Goal: Information Seeking & Learning: Check status

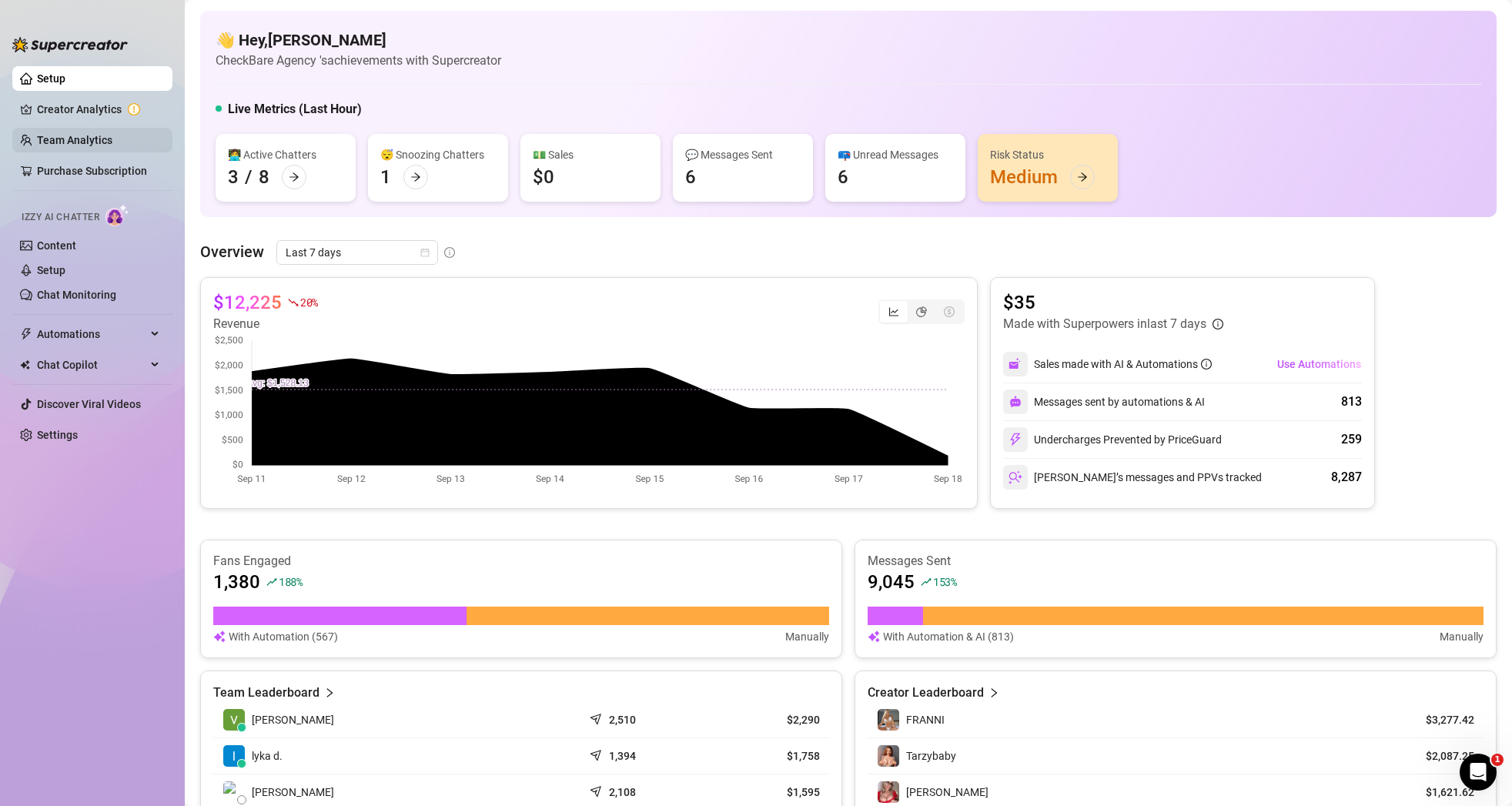
click at [86, 135] on link "Team Analytics" at bounding box center [75, 140] width 76 height 12
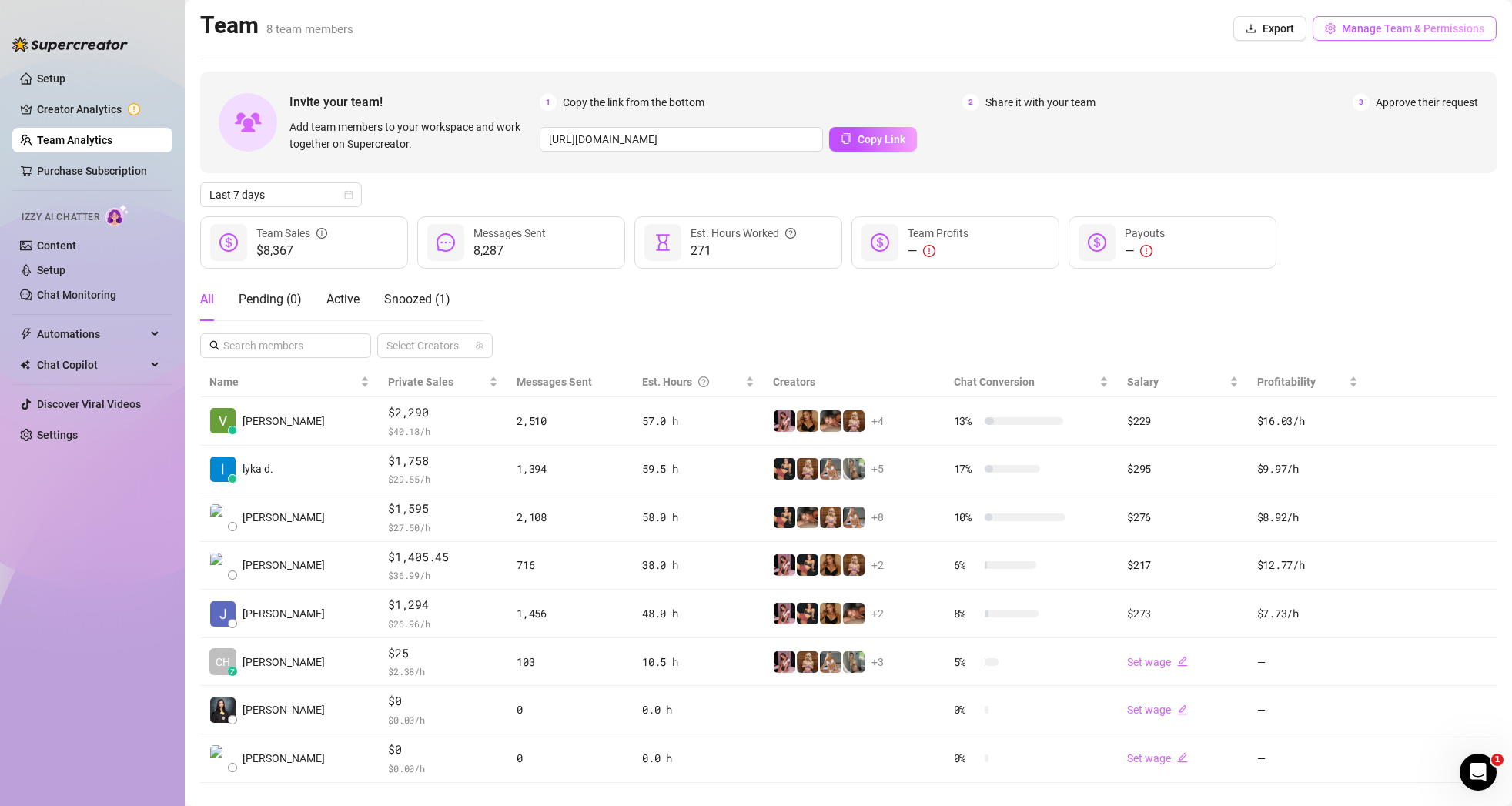
click at [1414, 36] on button "Manage Team & Permissions" at bounding box center [1405, 28] width 184 height 25
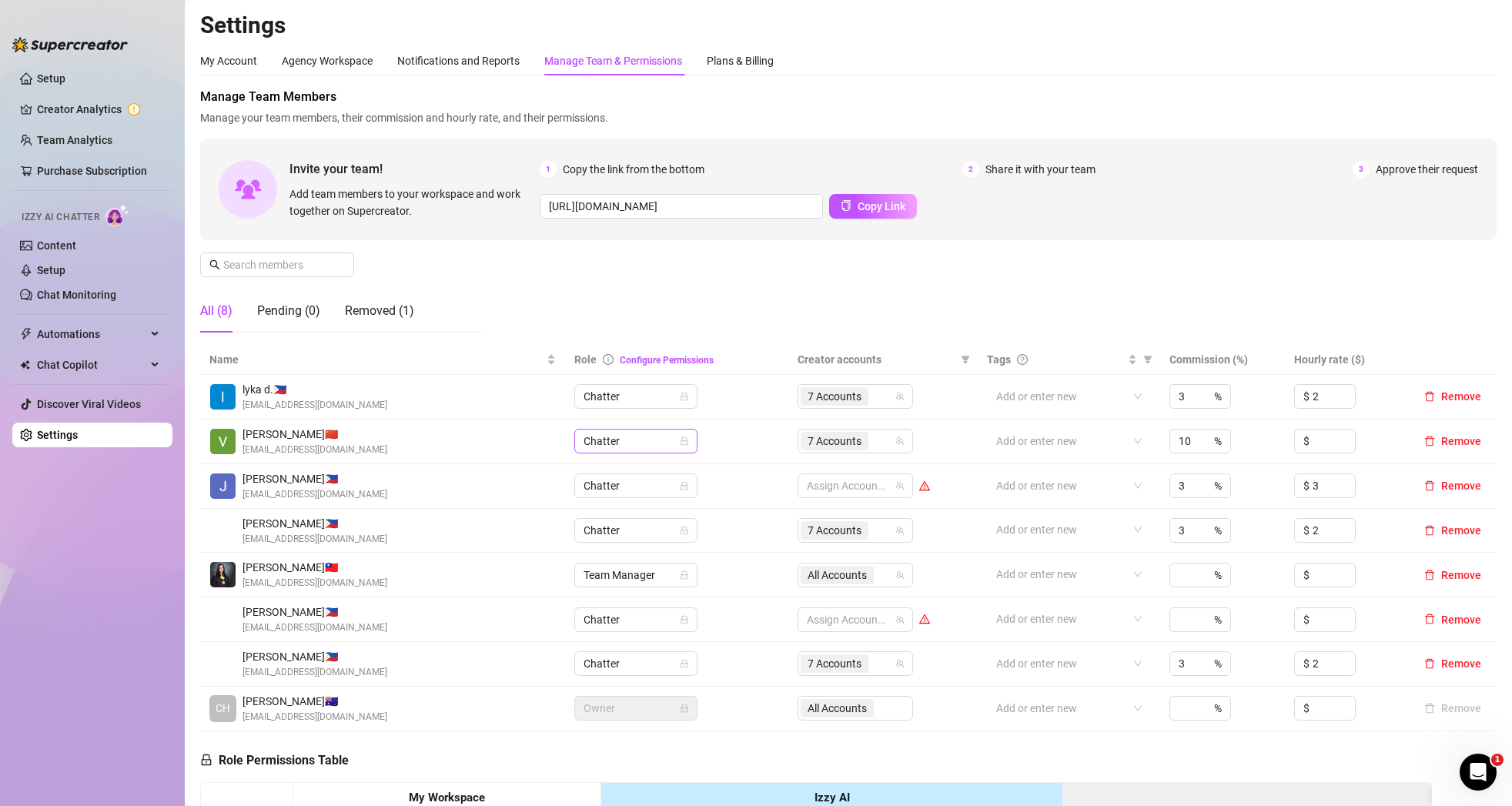
scroll to position [15, 0]
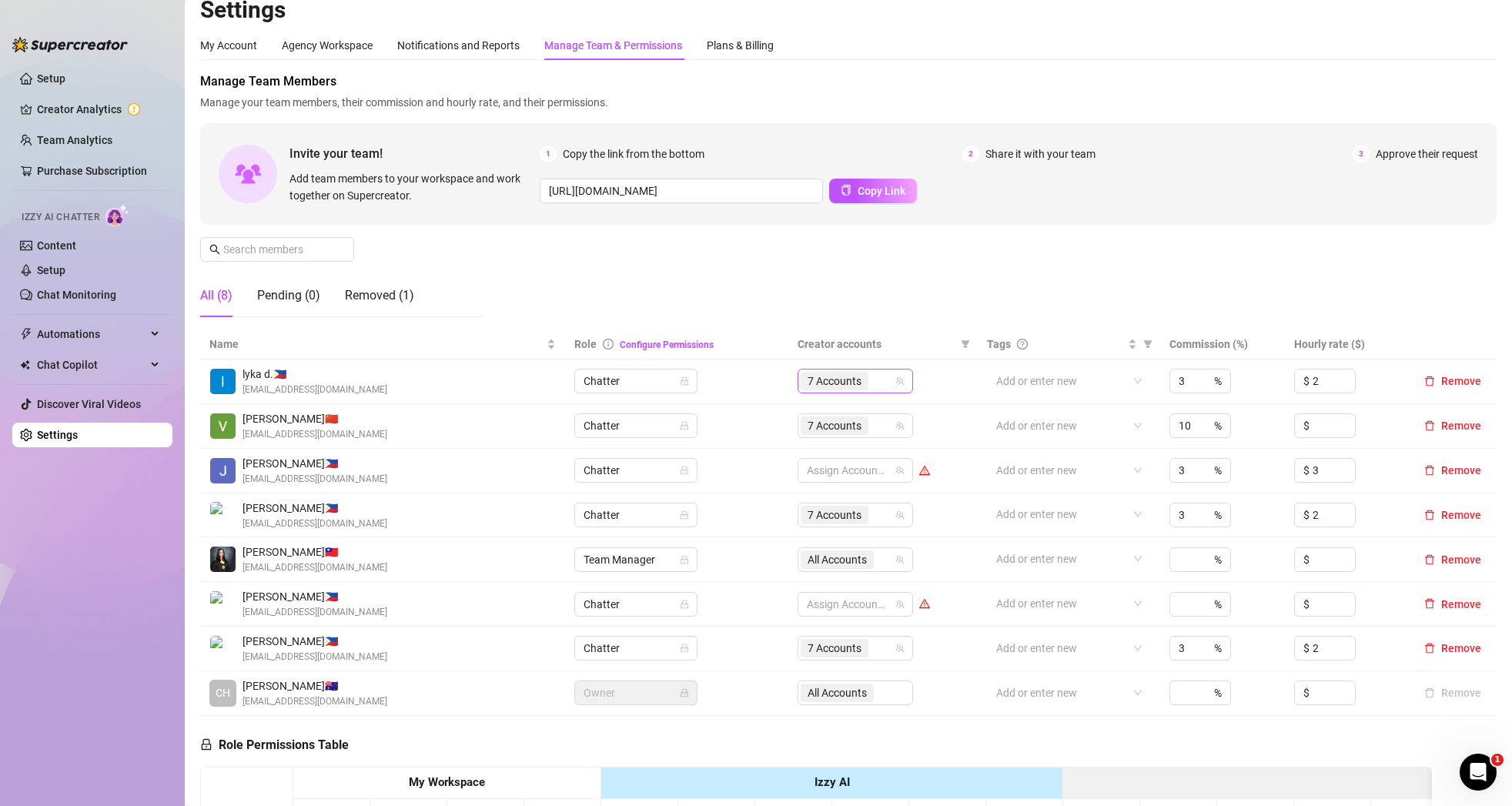
click at [862, 384] on span "7 Accounts" at bounding box center [834, 380] width 54 height 17
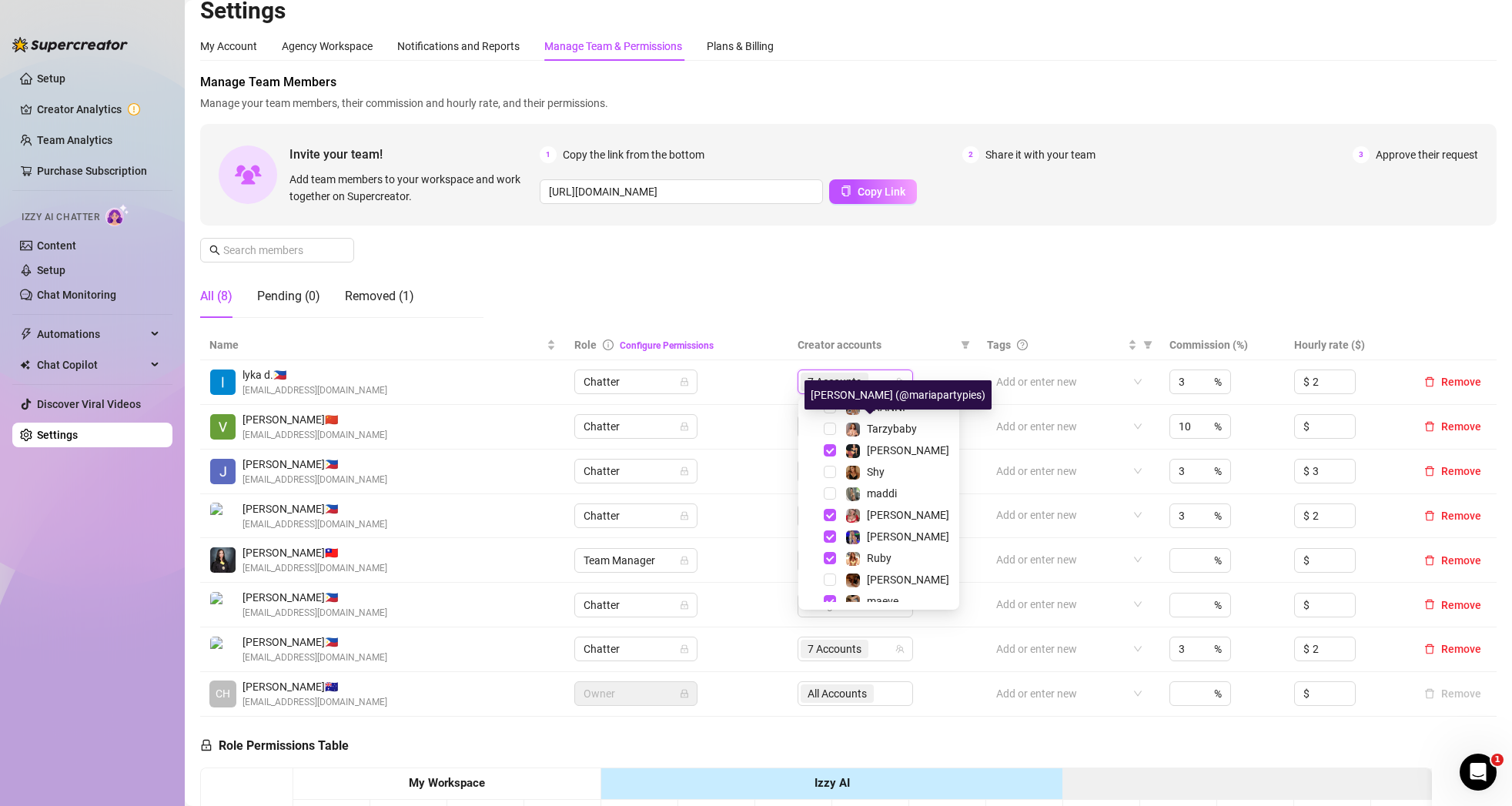
scroll to position [126, 0]
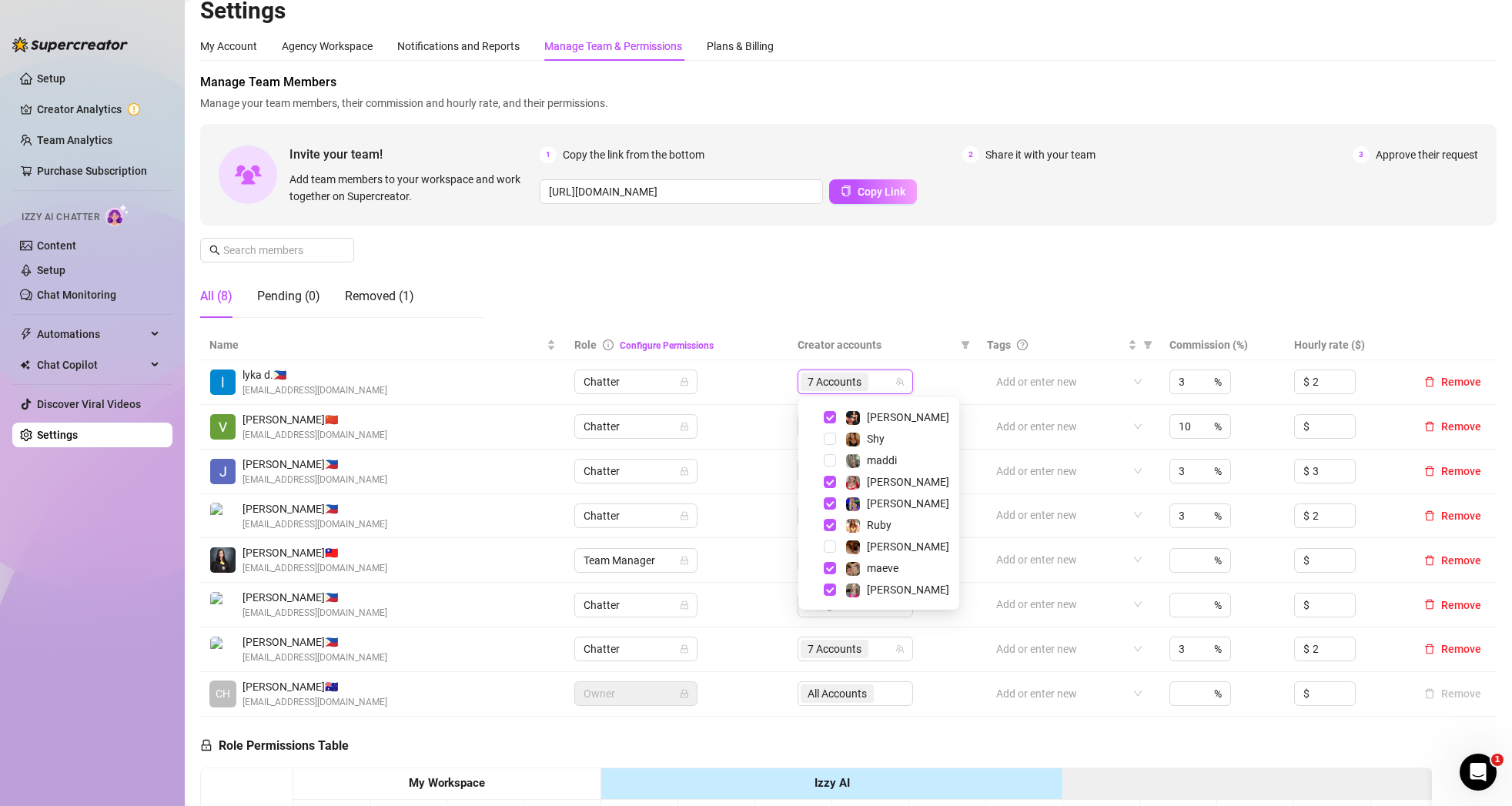
click at [768, 375] on td "Chatter" at bounding box center [676, 383] width 223 height 44
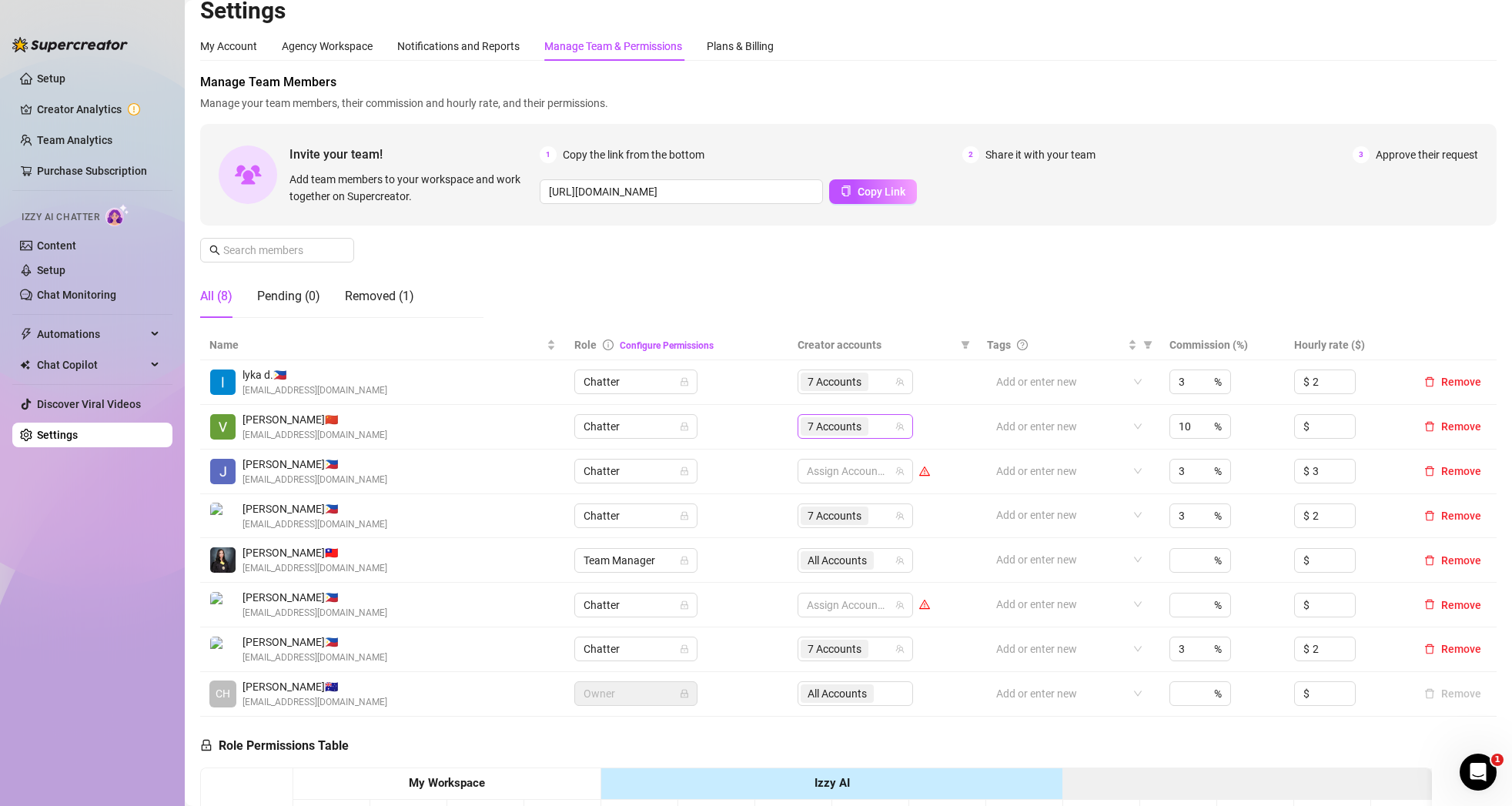
click at [857, 425] on span "7 Accounts" at bounding box center [834, 427] width 54 height 17
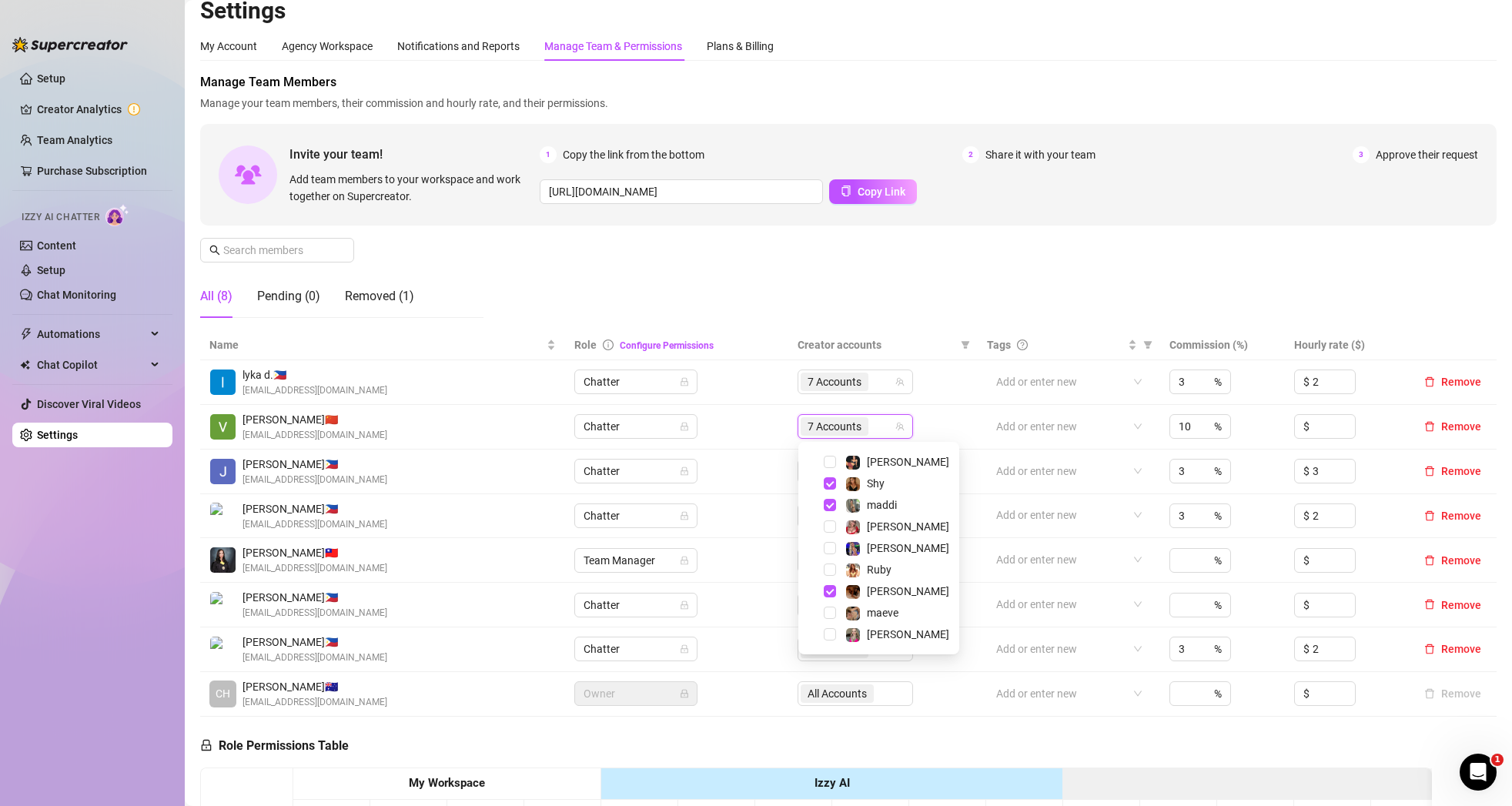
click at [923, 317] on div "Manage Team Members Manage your team members, their commission and hourly rate,…" at bounding box center [848, 201] width 1296 height 257
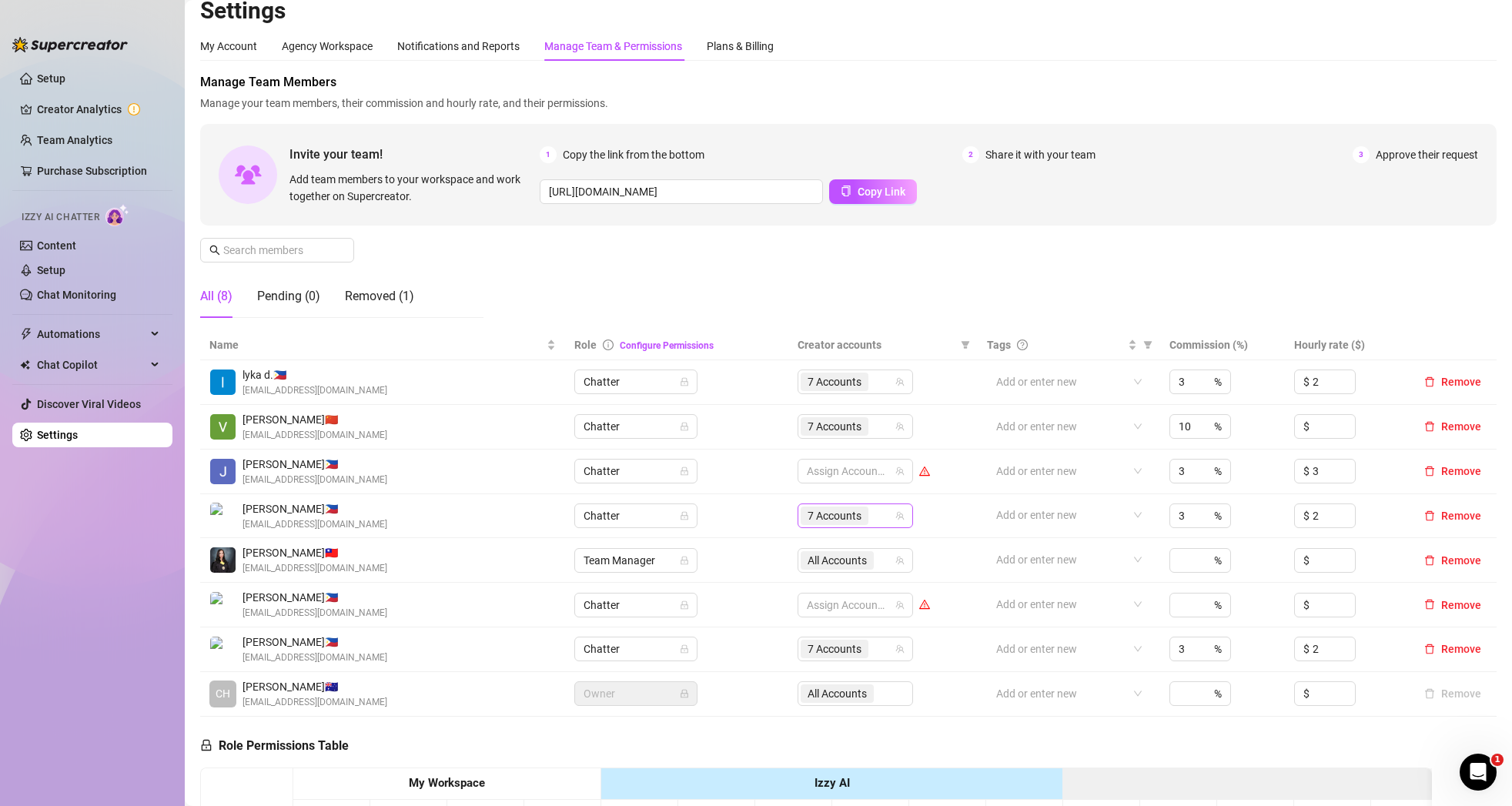
click at [824, 519] on span "7 Accounts" at bounding box center [834, 515] width 54 height 17
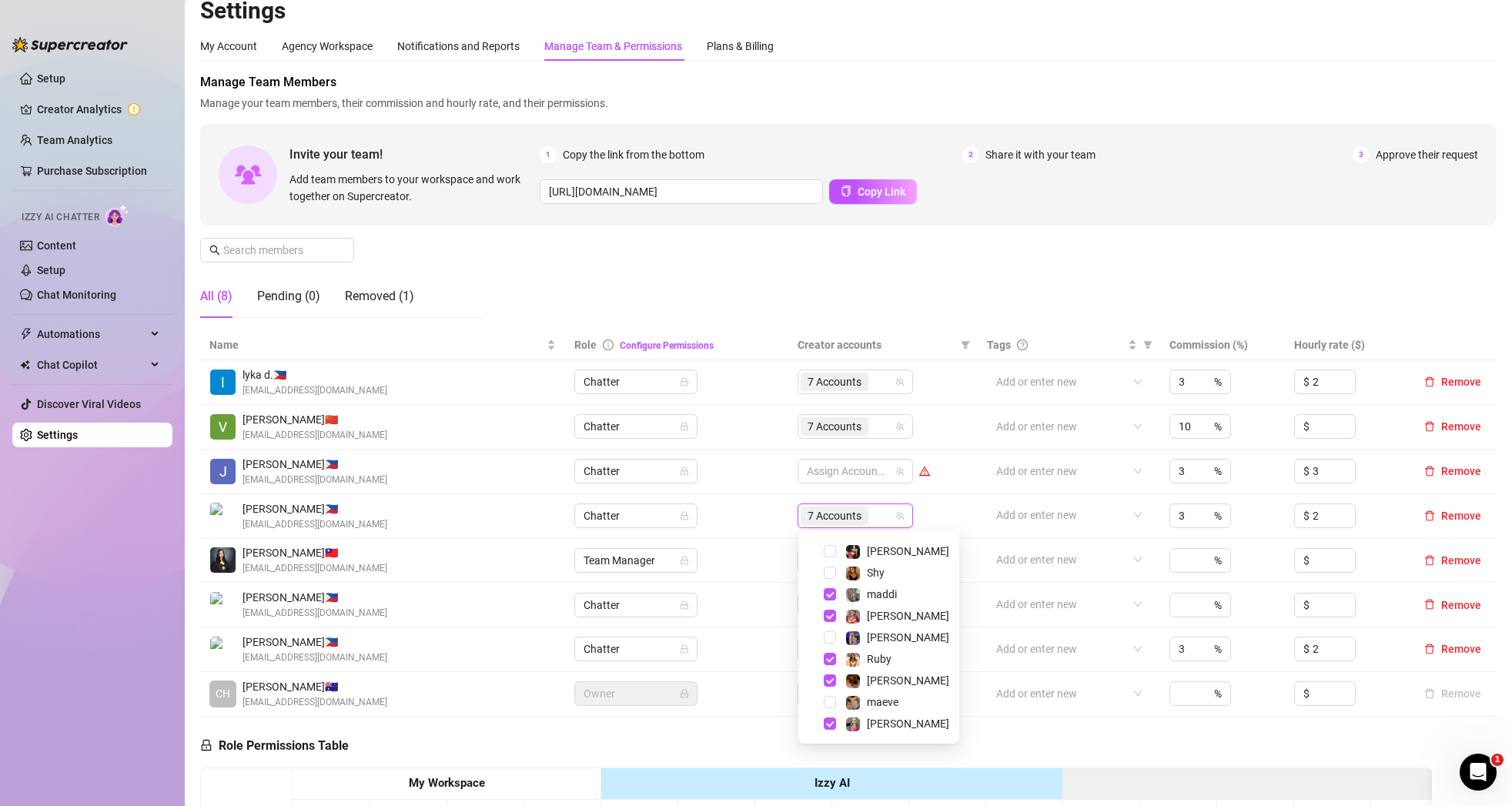
click at [789, 658] on td "7 Accounts" at bounding box center [882, 650] width 189 height 44
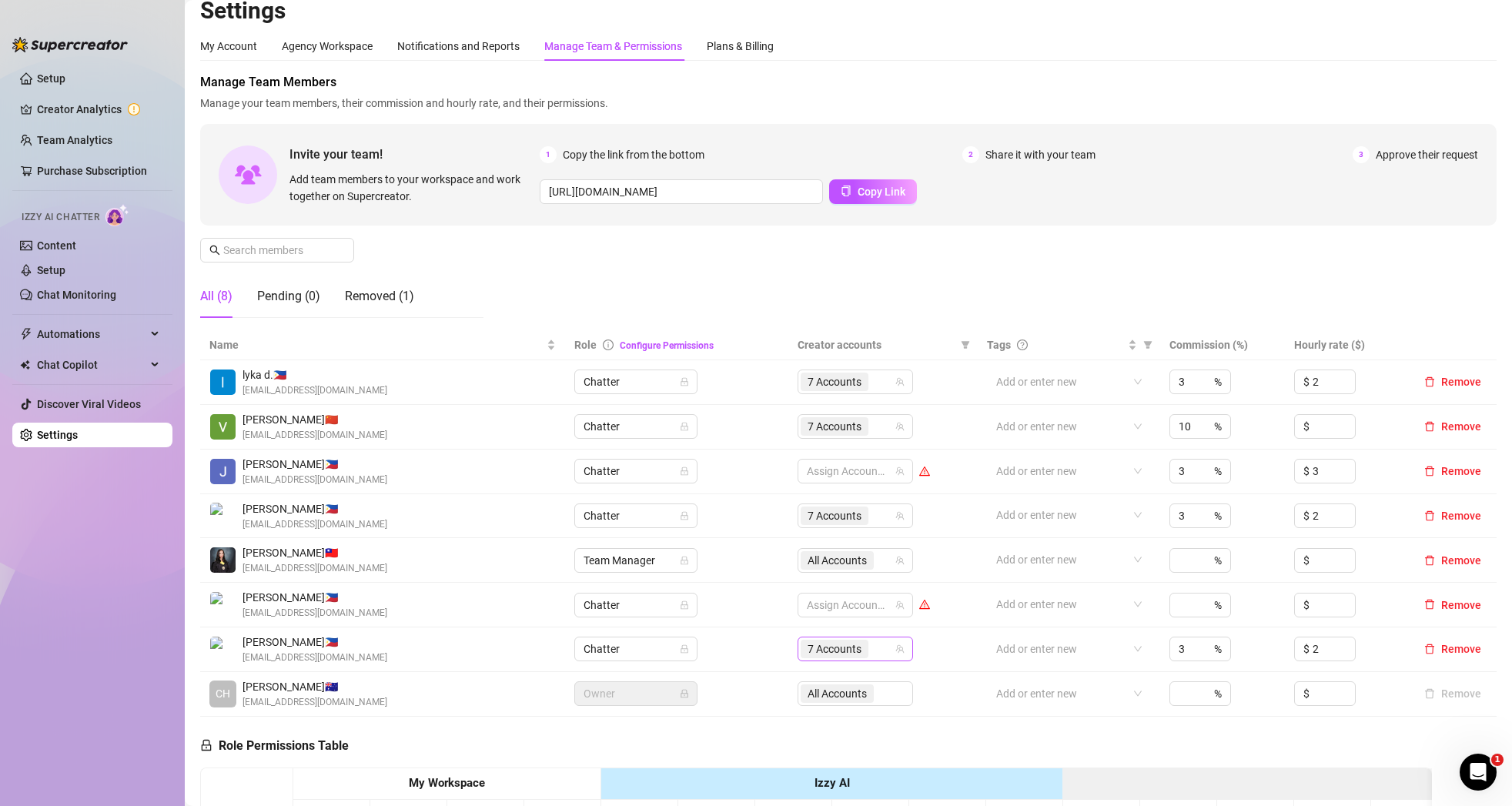
click at [834, 654] on span "7 Accounts" at bounding box center [834, 649] width 54 height 17
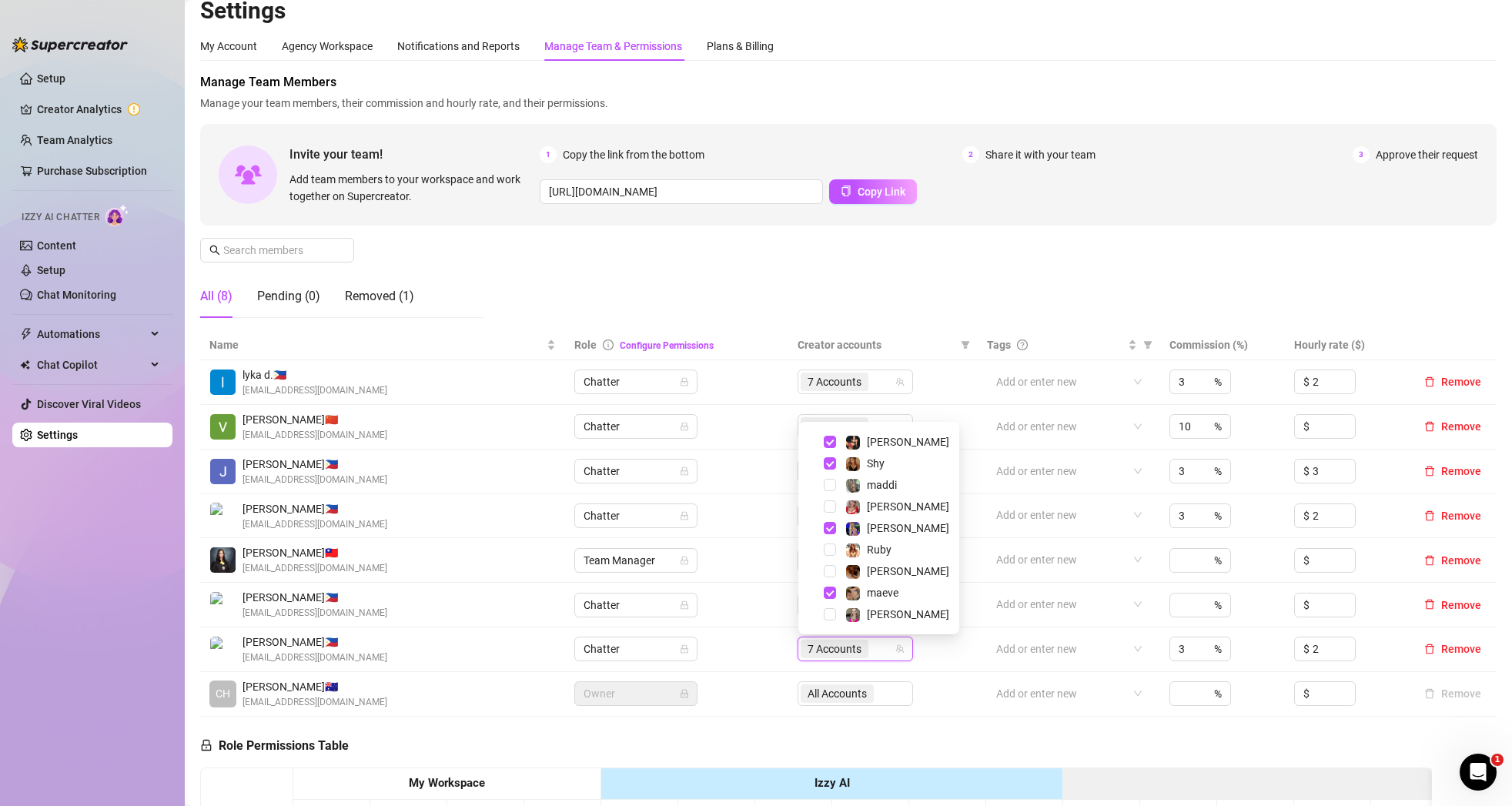
scroll to position [15, 0]
click at [750, 283] on div "Manage Team Members Manage your team members, their commission and hourly rate,…" at bounding box center [848, 200] width 1296 height 257
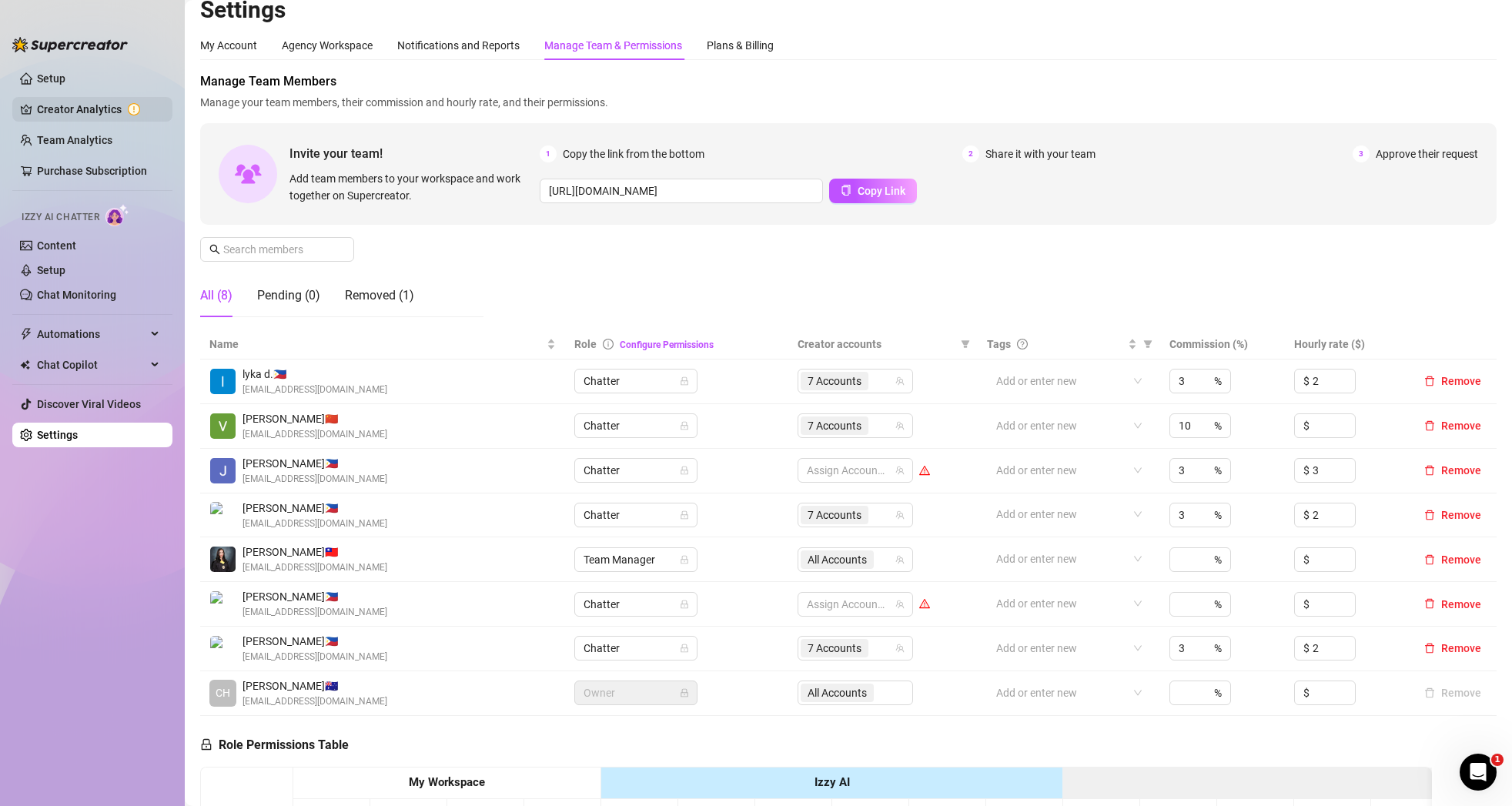
click at [46, 103] on link "Creator Analytics" at bounding box center [99, 109] width 123 height 25
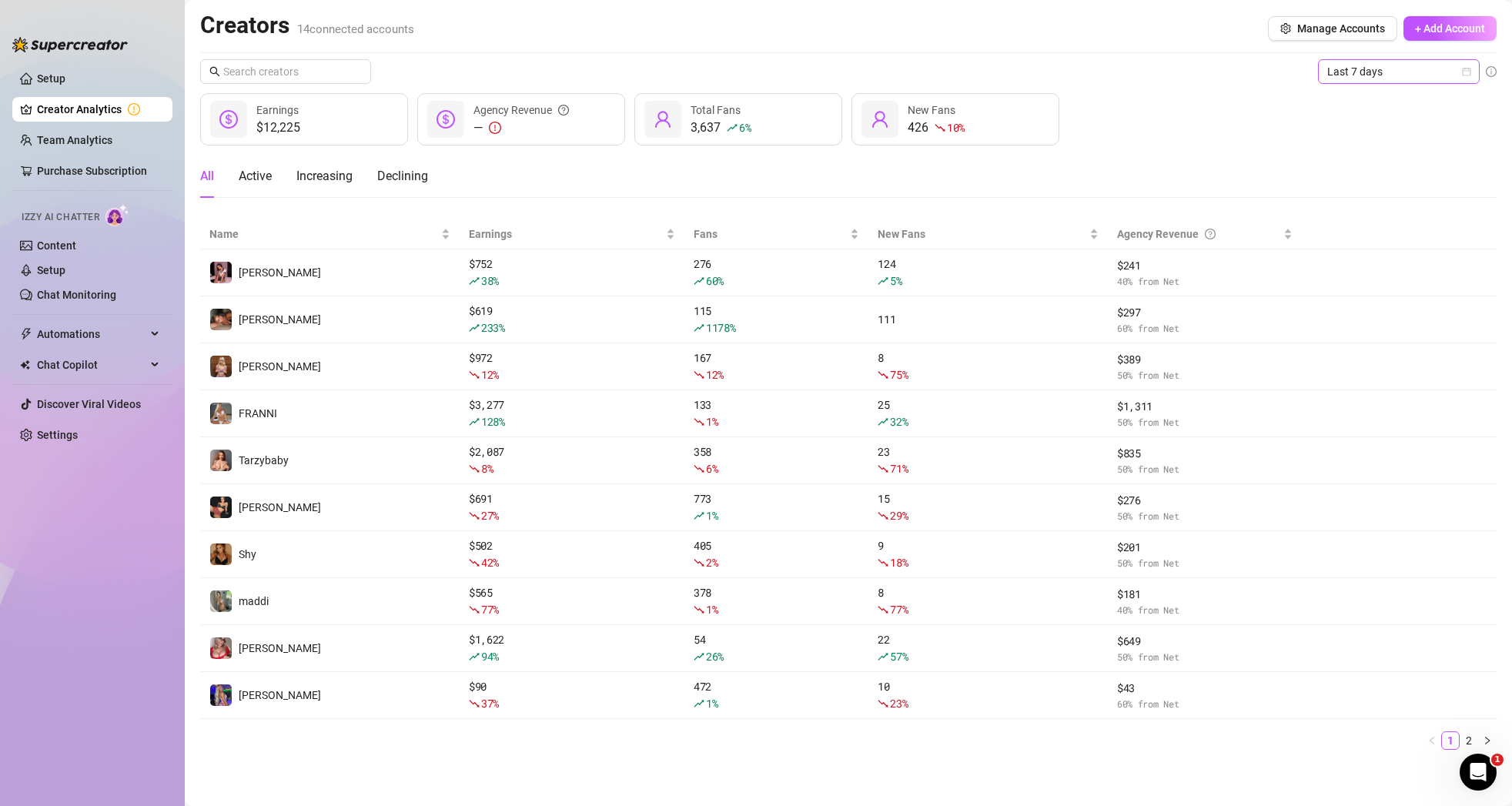
click at [1471, 72] on div "Last 7 days" at bounding box center [1399, 72] width 162 height 25
click at [1401, 203] on div "Custom date" at bounding box center [1399, 201] width 137 height 17
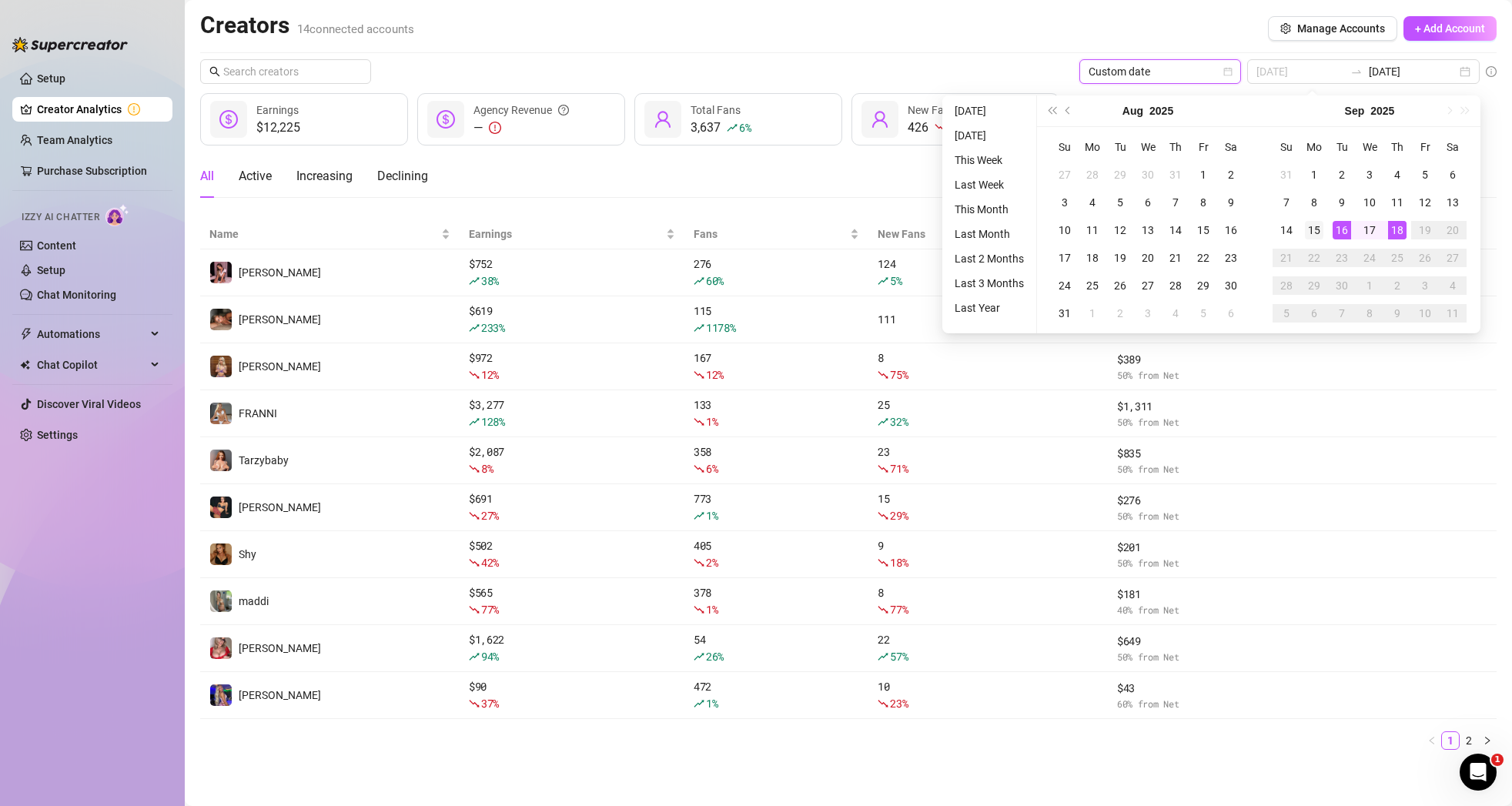
type input "[DATE]"
drag, startPoint x: 1312, startPoint y: 234, endPoint x: 1365, endPoint y: 234, distance: 53.0
click at [1313, 234] on div "15" at bounding box center [1314, 230] width 19 height 19
type input "[DATE]"
click at [1393, 231] on div "18" at bounding box center [1397, 230] width 19 height 19
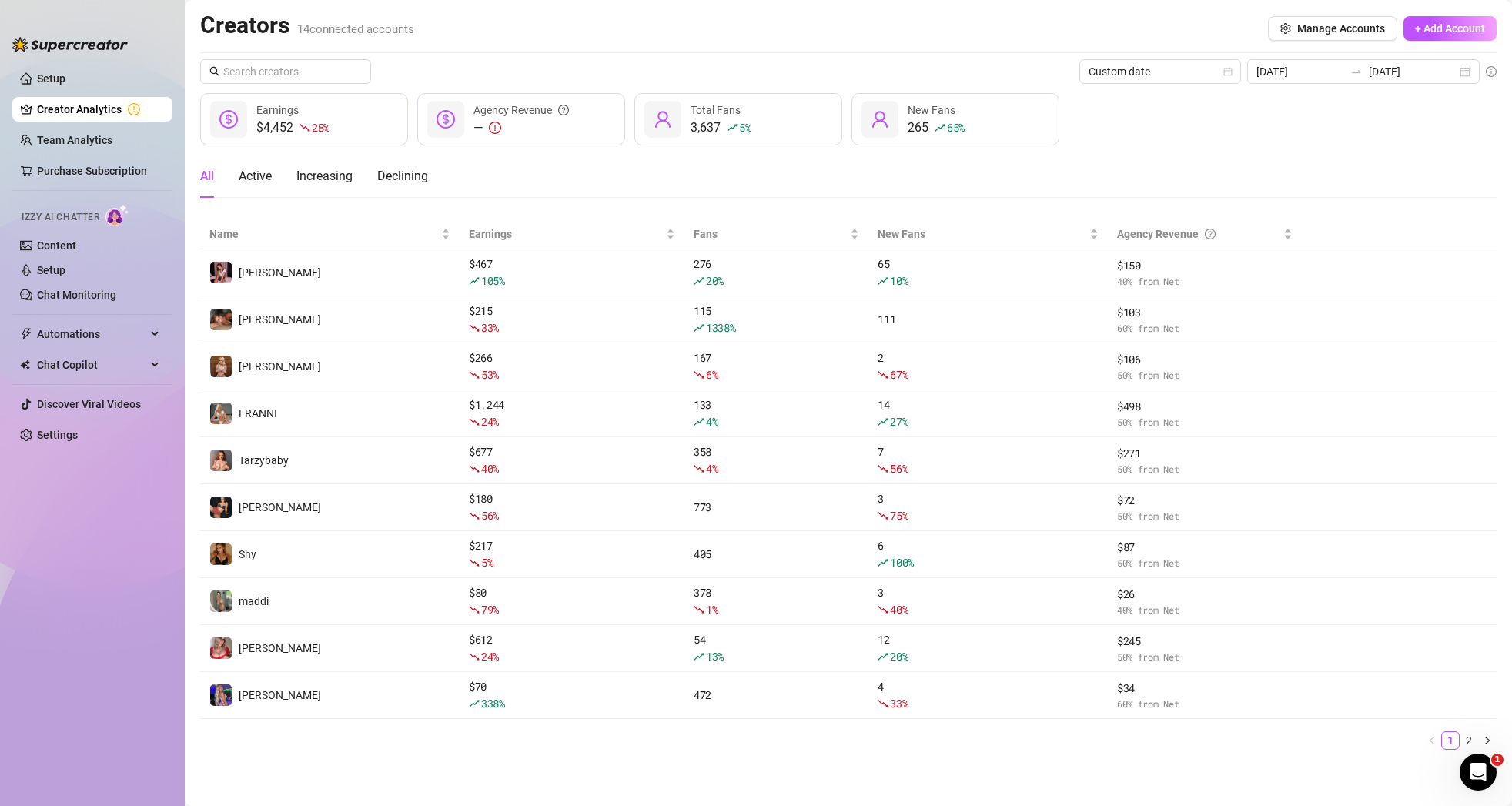
click at [126, 148] on div "Purchase Subscription" at bounding box center [98, 134] width 120 height 29
click at [39, 142] on link "Team Analytics" at bounding box center [75, 140] width 76 height 12
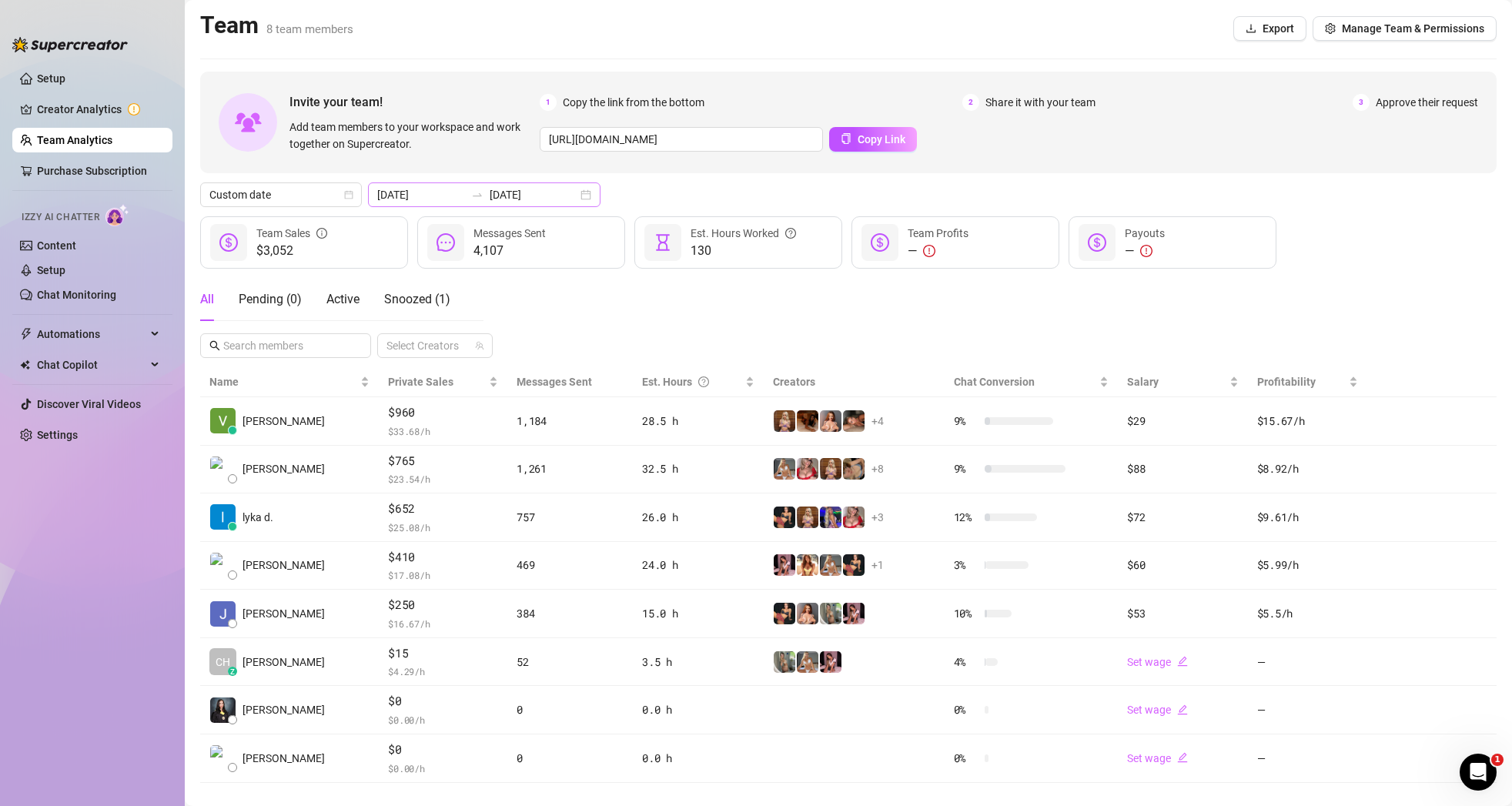
click at [547, 199] on div "[DATE] [DATE]" at bounding box center [484, 195] width 233 height 25
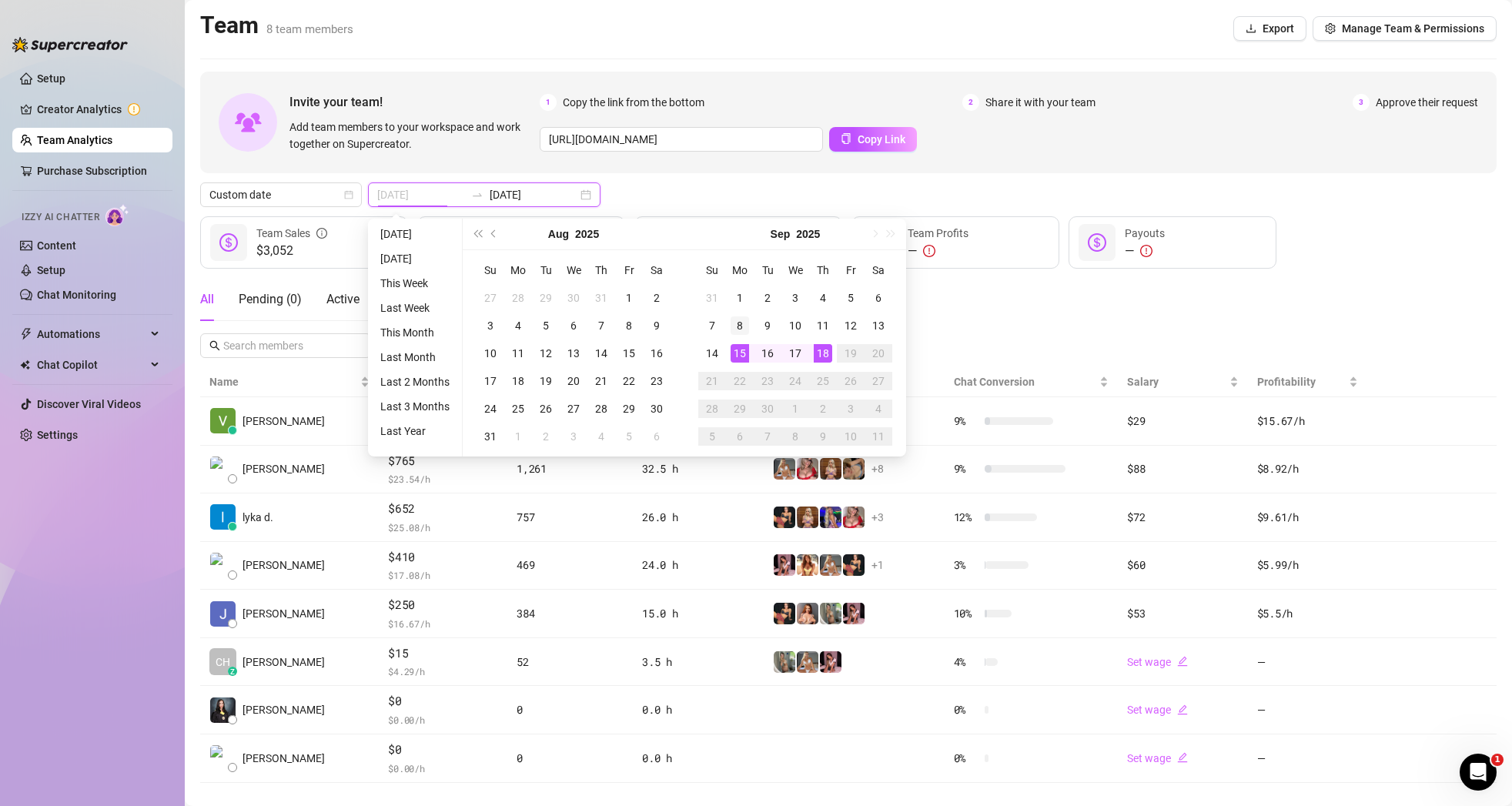
type input "[DATE]"
click at [746, 324] on div "8" at bounding box center [739, 325] width 19 height 19
type input "[DATE]"
click at [715, 355] on div "14" at bounding box center [712, 353] width 19 height 19
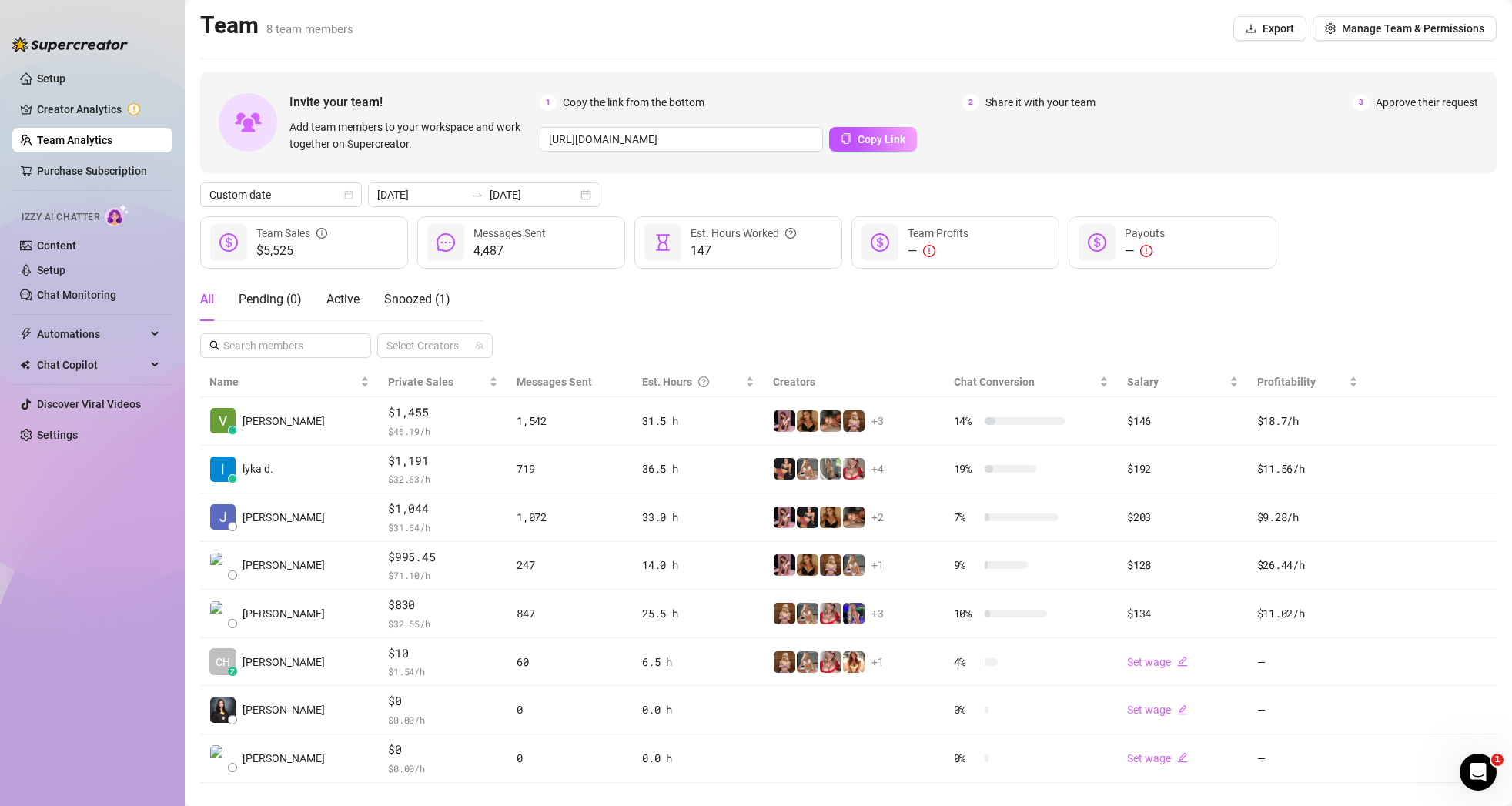
scroll to position [22, 0]
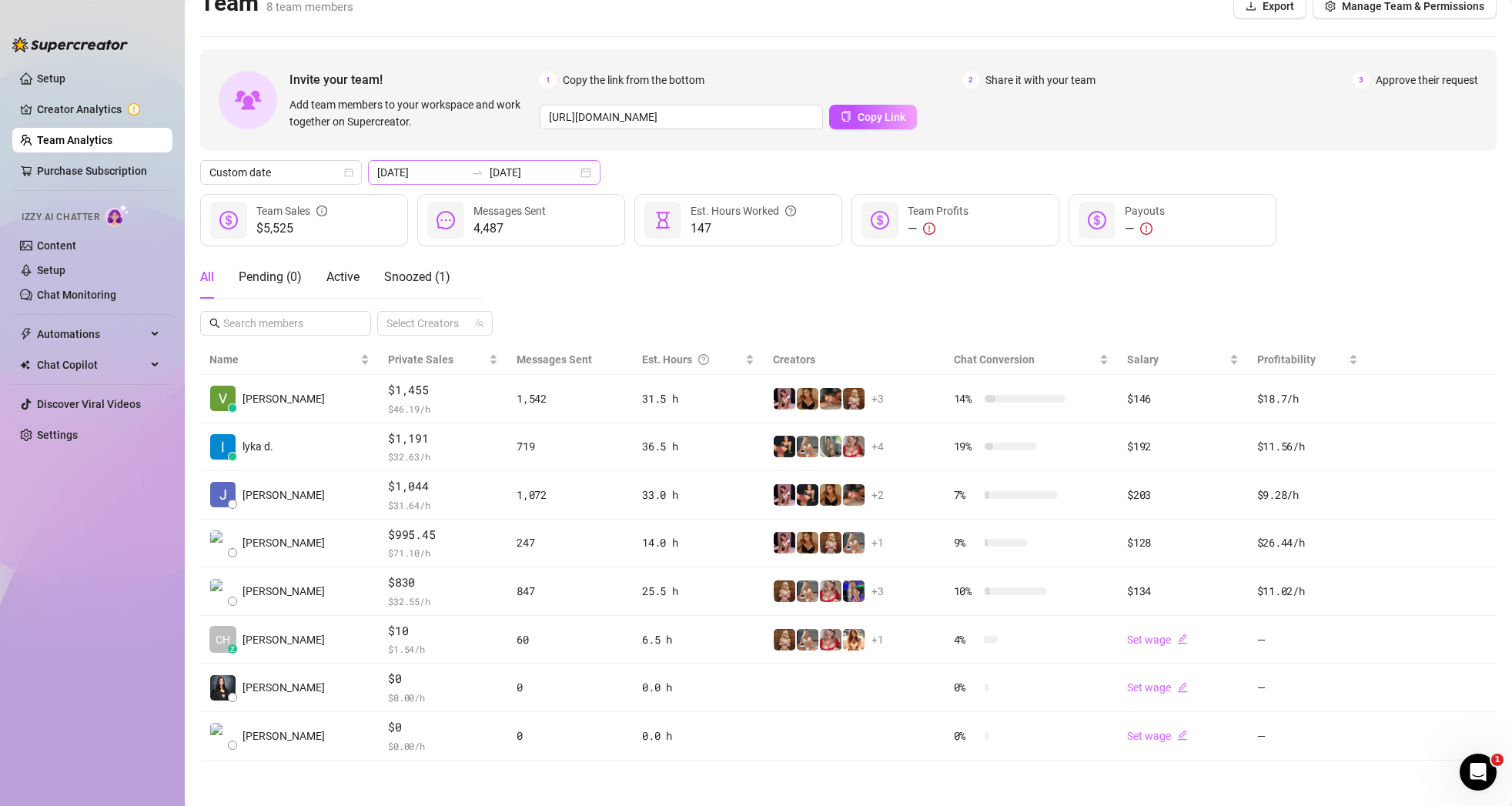
click at [551, 173] on div "[DATE] [DATE]" at bounding box center [484, 172] width 233 height 25
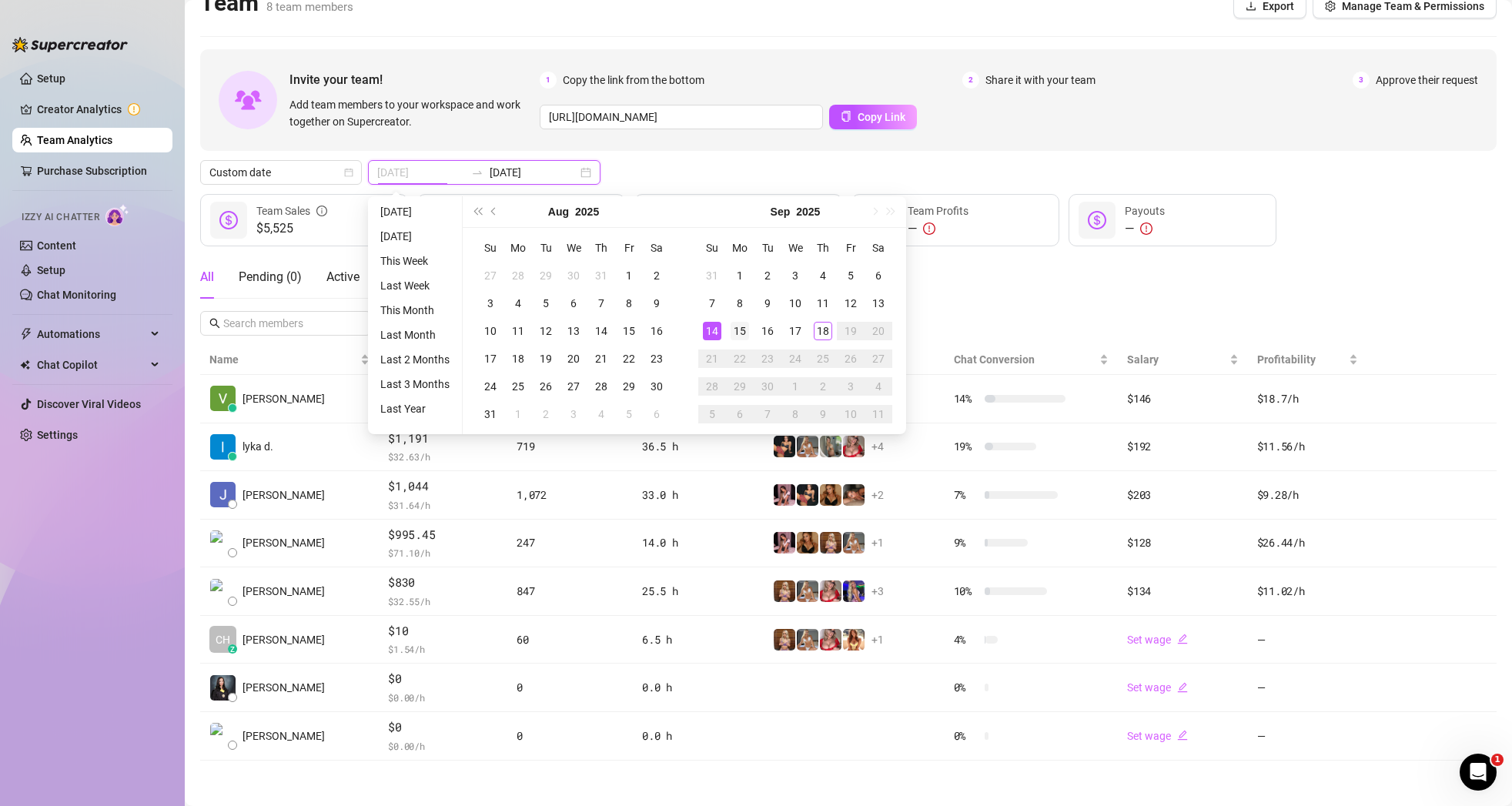
type input "[DATE]"
click at [733, 334] on div "15" at bounding box center [739, 331] width 19 height 19
type input "[DATE]"
click at [821, 333] on div "18" at bounding box center [823, 331] width 19 height 19
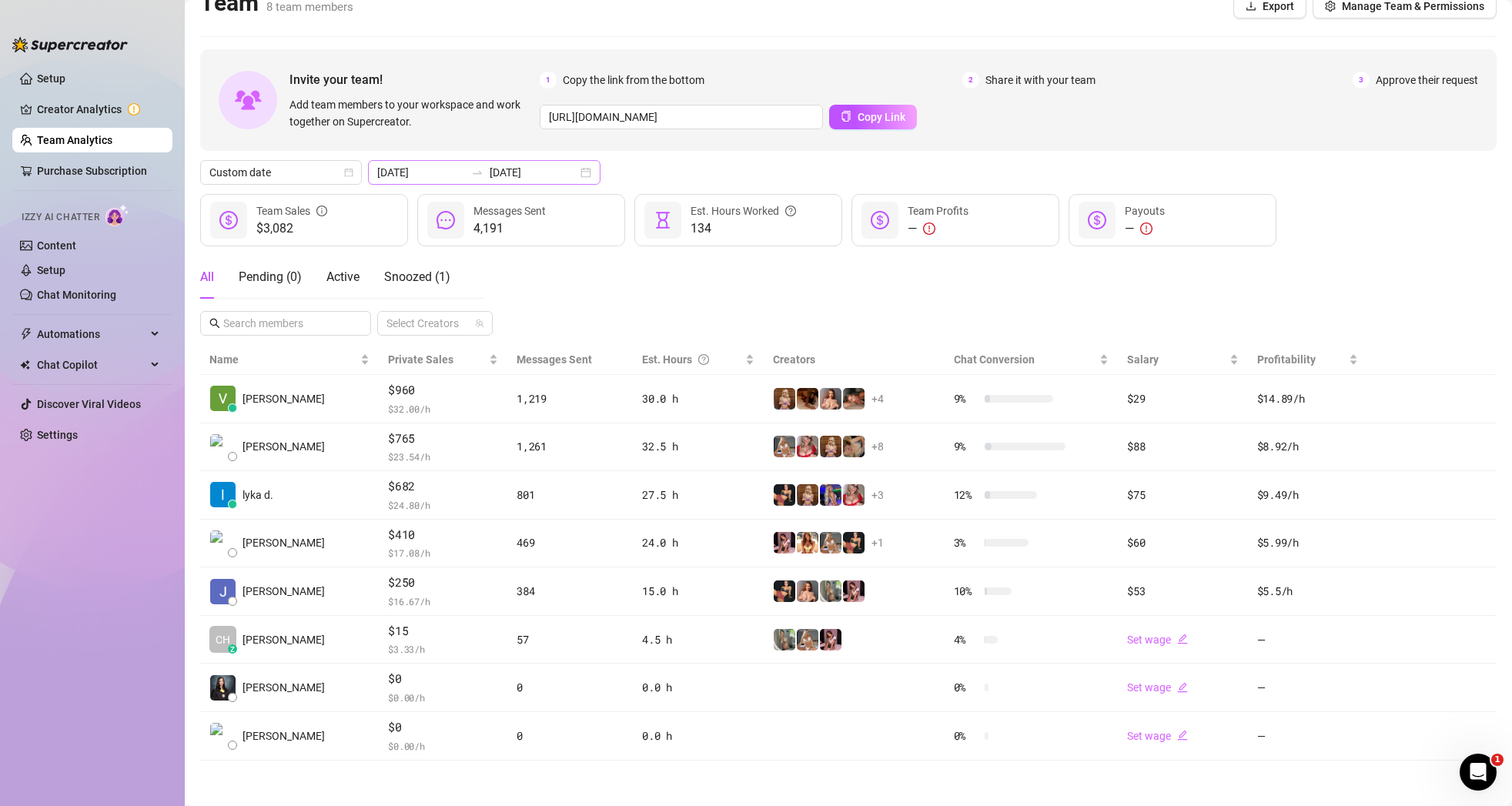
click at [545, 176] on div "[DATE] [DATE]" at bounding box center [484, 172] width 233 height 25
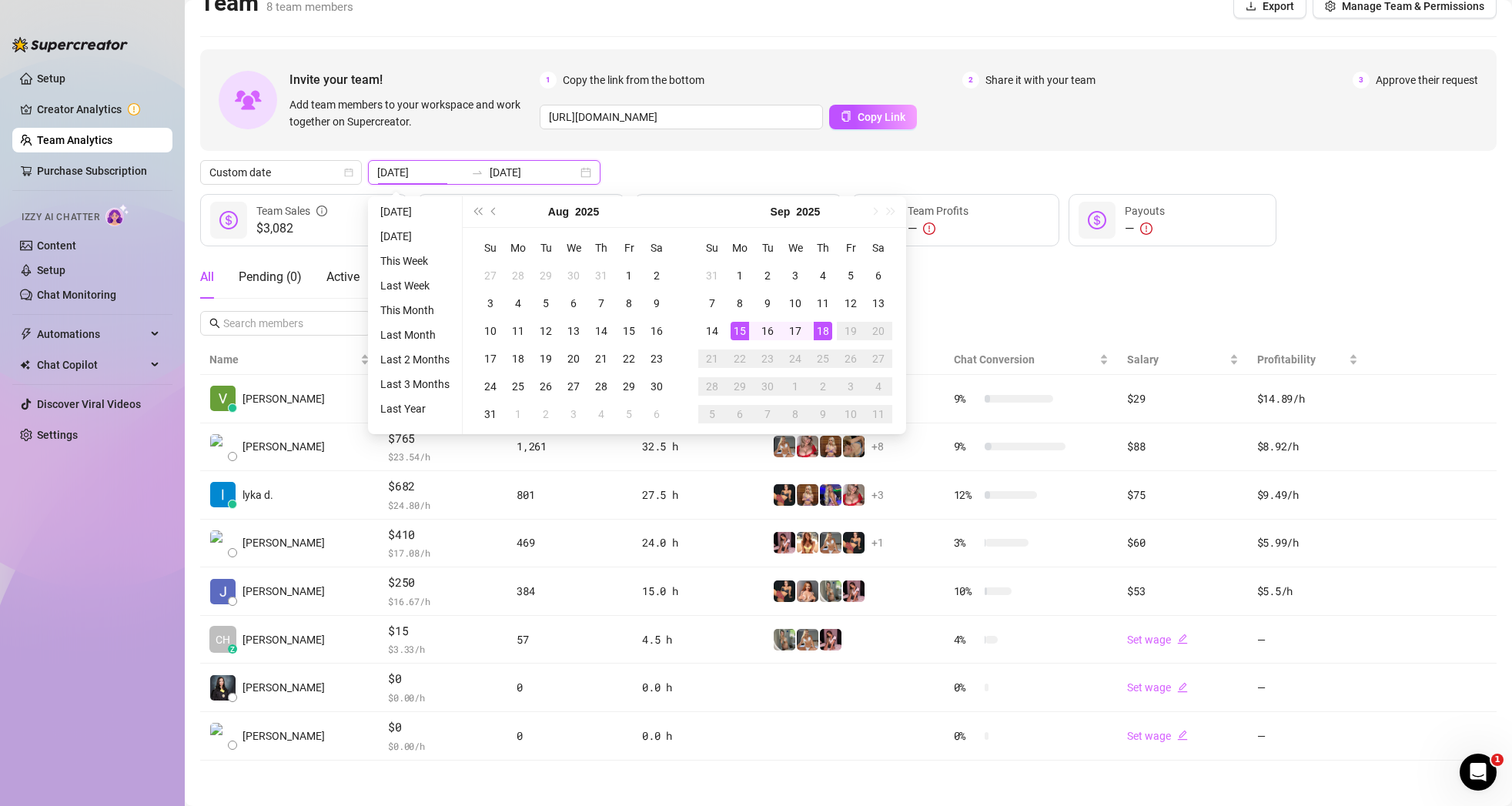
type input "[DATE]"
click at [753, 164] on div "Custom date [DATE] [DATE]" at bounding box center [848, 172] width 1296 height 25
